Goal: Task Accomplishment & Management: Manage account settings

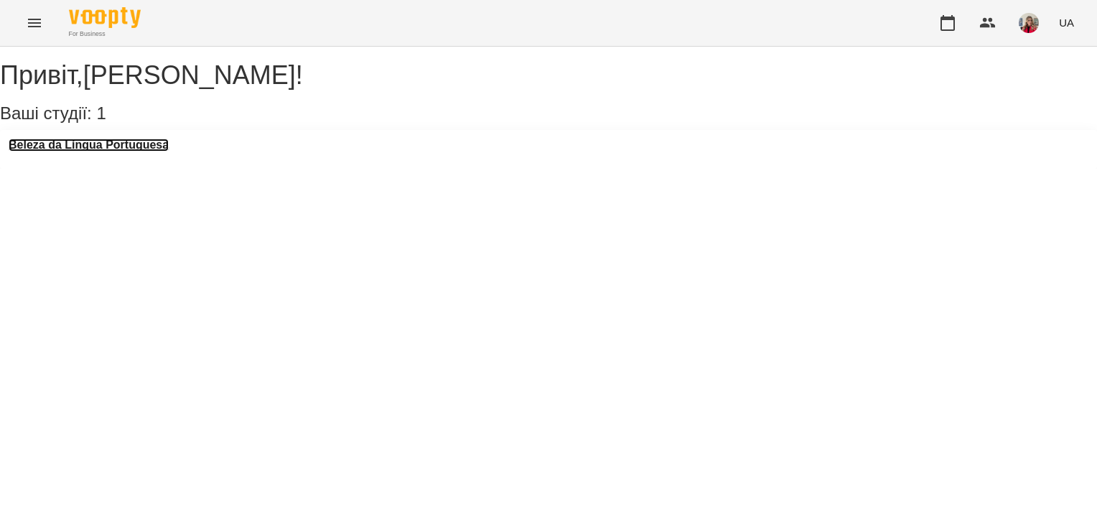
click at [168, 152] on h3 "Beleza da Língua Portuguesa" at bounding box center [89, 145] width 160 height 13
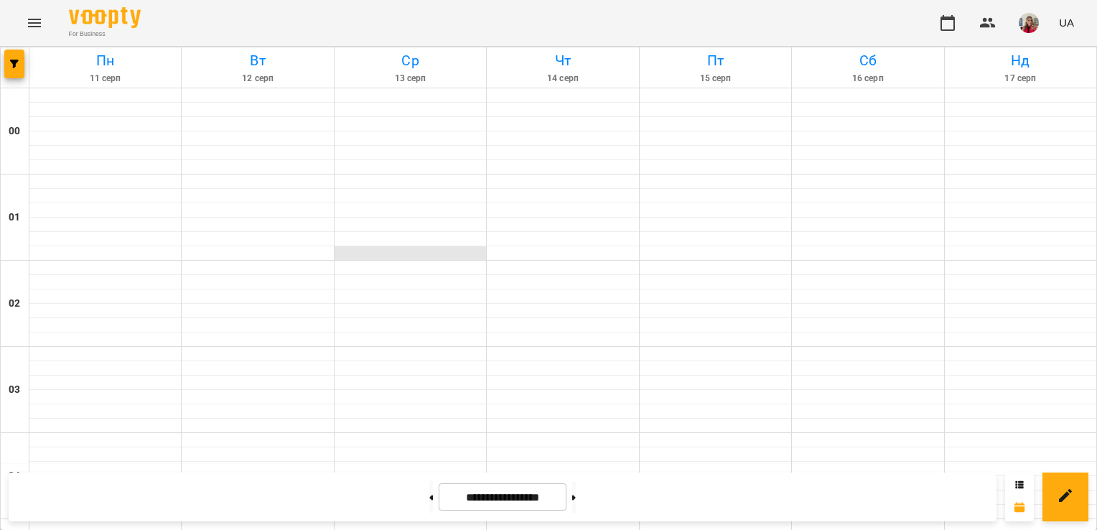
scroll to position [1117, 0]
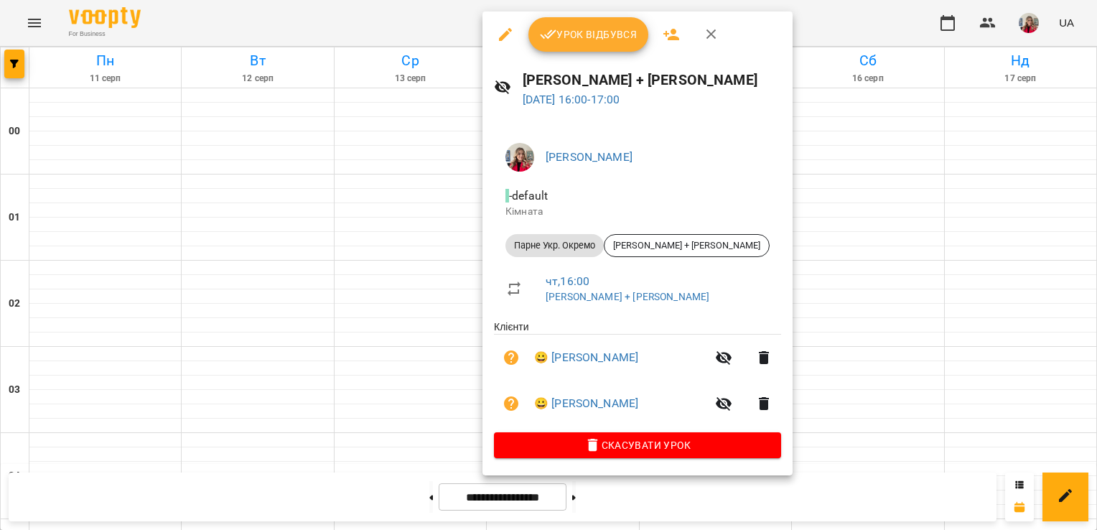
click at [577, 32] on span "Урок відбувся" at bounding box center [589, 34] width 98 height 17
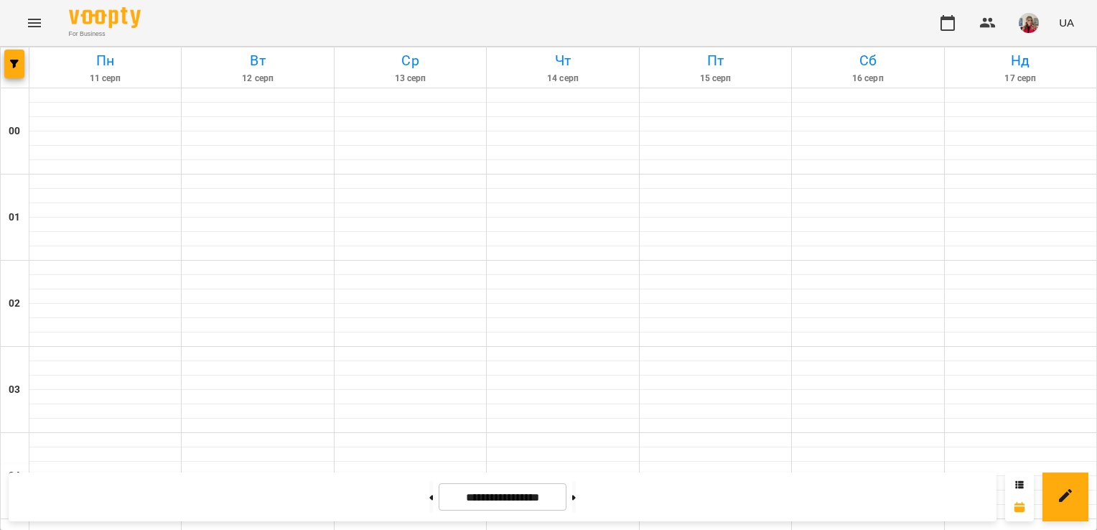
scroll to position [1342, 0]
click at [429, 496] on icon at bounding box center [431, 498] width 4 height 6
type input "**********"
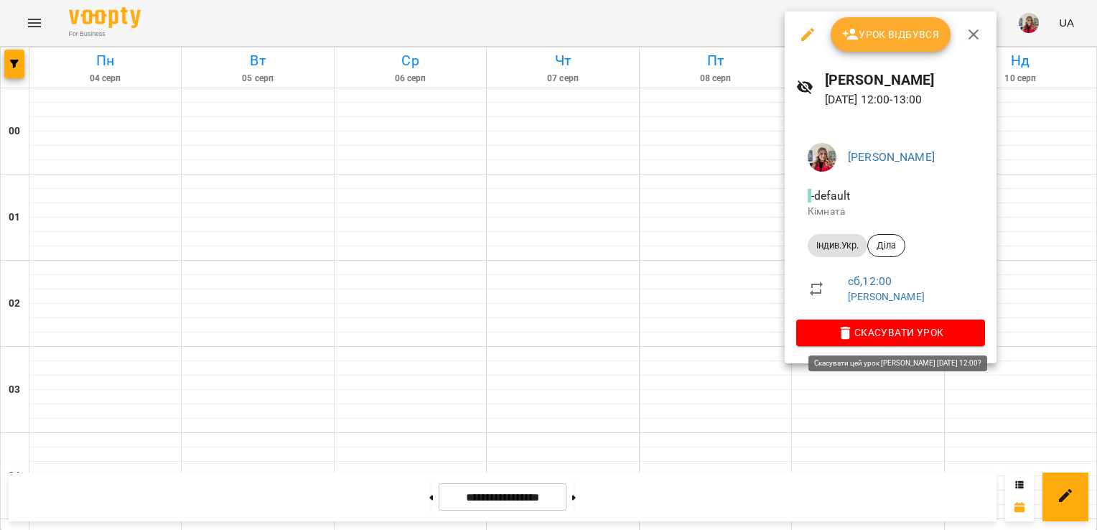
click at [854, 338] on span "Скасувати Урок" at bounding box center [891, 332] width 166 height 17
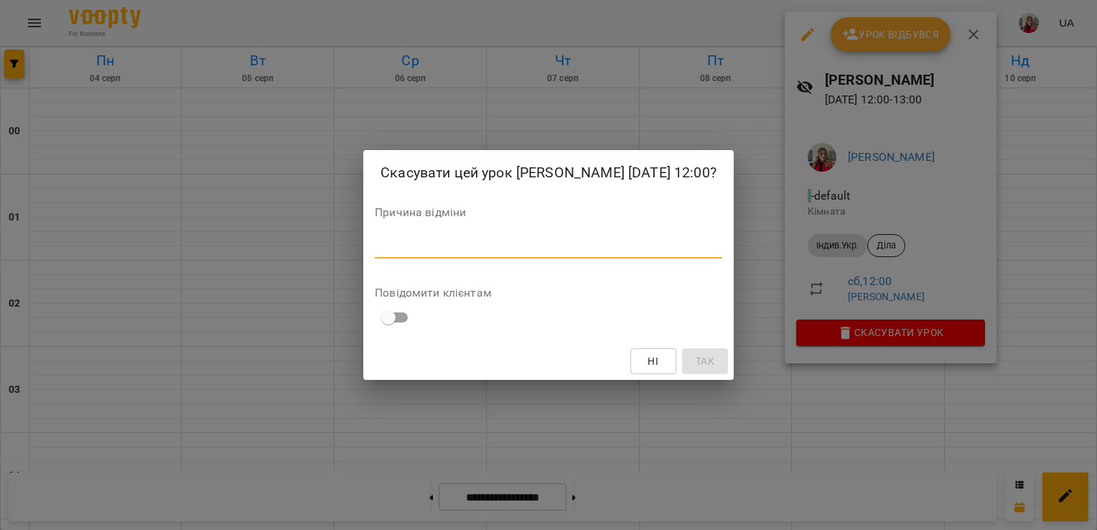
click at [531, 247] on textarea at bounding box center [549, 247] width 348 height 14
type textarea "*"
click at [648, 359] on span "Ні" at bounding box center [653, 361] width 11 height 17
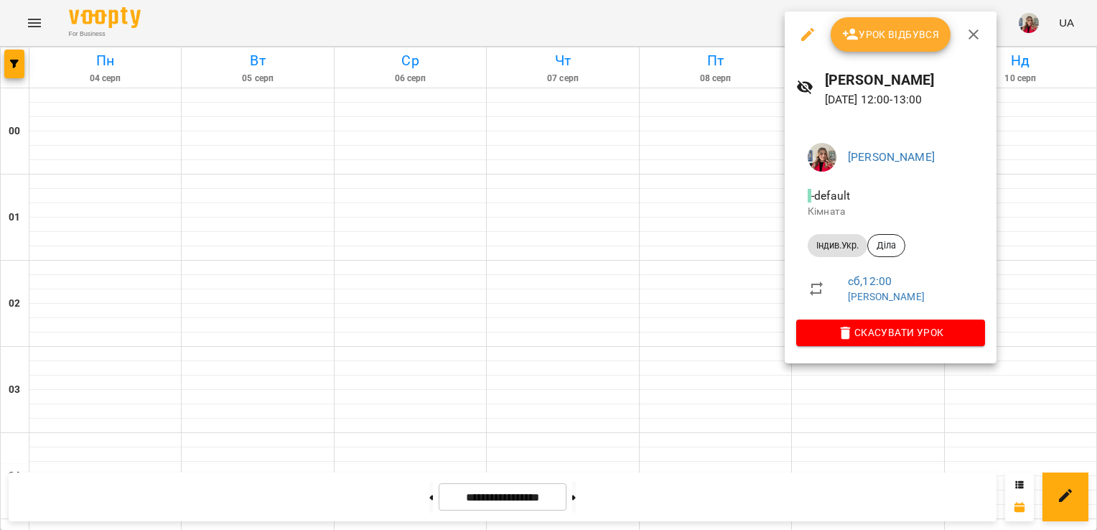
click at [588, 493] on div at bounding box center [548, 265] width 1097 height 530
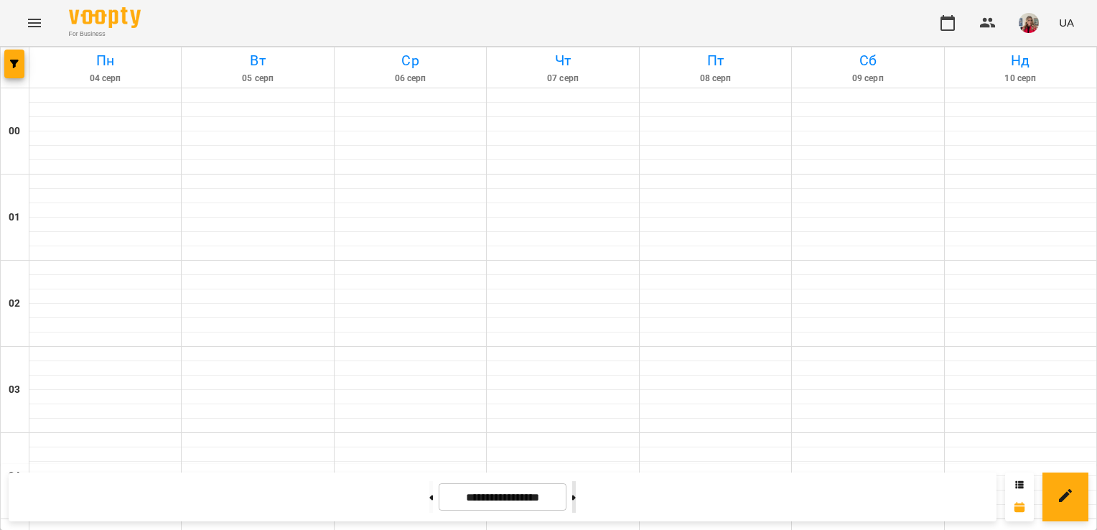
click at [576, 498] on button at bounding box center [574, 497] width 4 height 32
type input "**********"
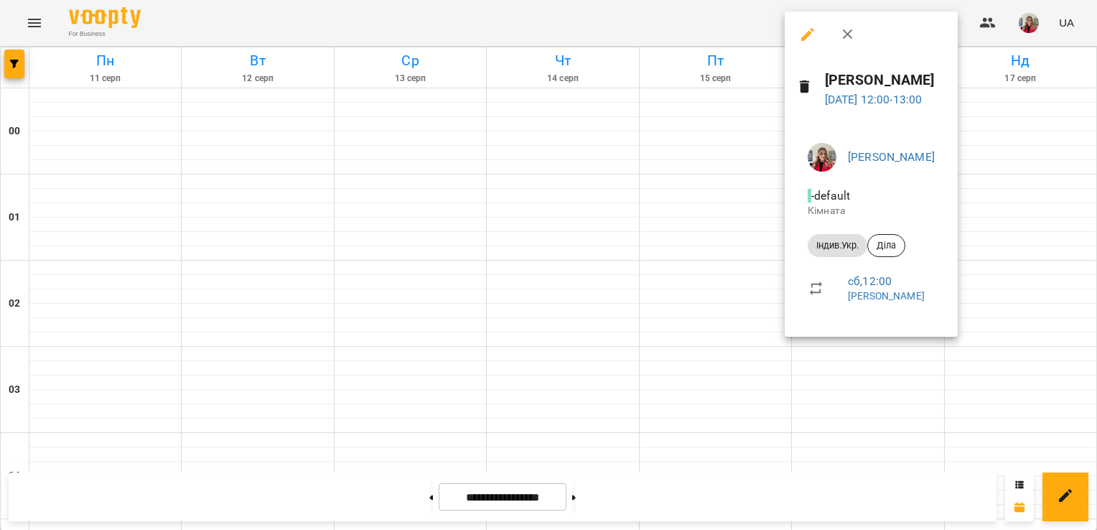
click at [836, 384] on div at bounding box center [548, 265] width 1097 height 530
